Goal: Information Seeking & Learning: Find specific fact

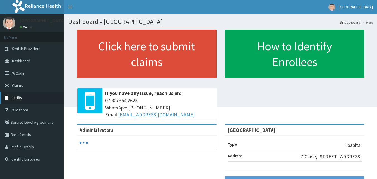
click at [18, 97] on span "Tariffs" at bounding box center [17, 97] width 10 height 5
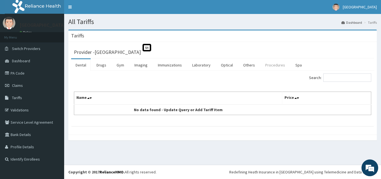
click at [271, 65] on link "Procedures" at bounding box center [275, 65] width 29 height 12
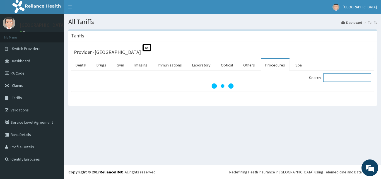
click at [345, 77] on input "Search:" at bounding box center [347, 77] width 48 height 8
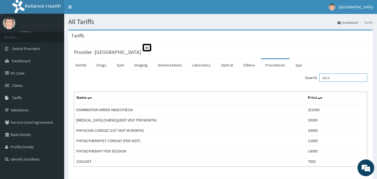
type input "physi"
